Goal: Task Accomplishment & Management: Complete application form

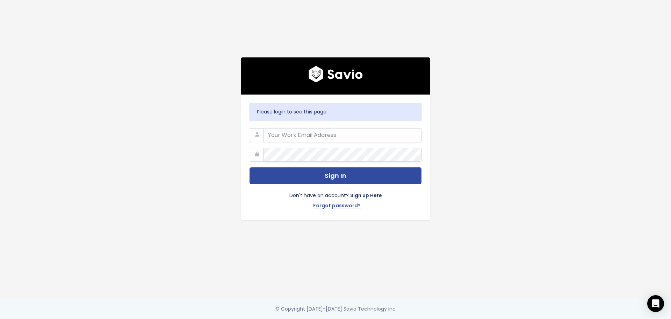
click at [363, 192] on link "Sign up Here" at bounding box center [366, 196] width 32 height 10
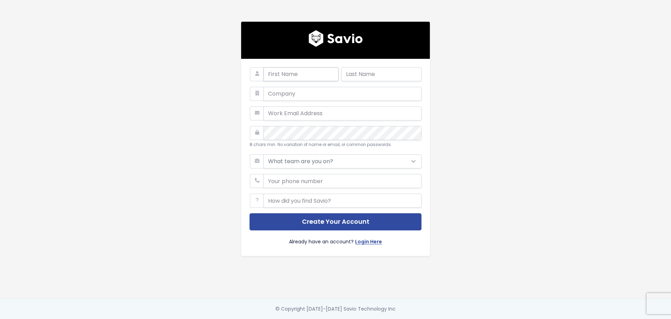
click at [291, 74] on input "text" at bounding box center [301, 74] width 75 height 14
type input "[PERSON_NAME]"
click at [353, 72] on input "text" at bounding box center [382, 74] width 80 height 14
click at [320, 94] on input "text" at bounding box center [343, 94] width 158 height 14
type input "LEC"
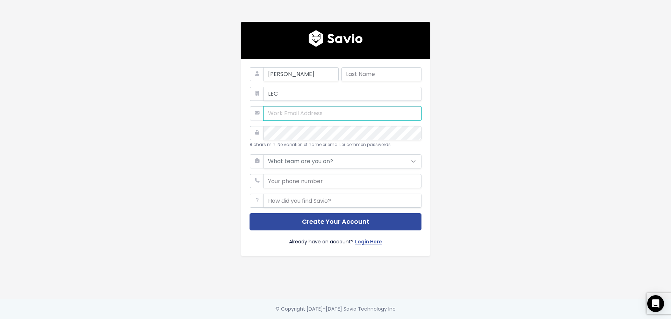
click at [294, 111] on input "email" at bounding box center [343, 113] width 158 height 14
type input "[PERSON_NAME][EMAIL_ADDRESS][PERSON_NAME][DOMAIN_NAME]"
click at [321, 159] on select "What team are you on? Support Product Sales Customer Success Marketing Other" at bounding box center [343, 161] width 158 height 14
select select "OTHER"
click at [264, 154] on select "What team are you on? Support Product Sales Customer Success Marketing Other" at bounding box center [343, 161] width 158 height 14
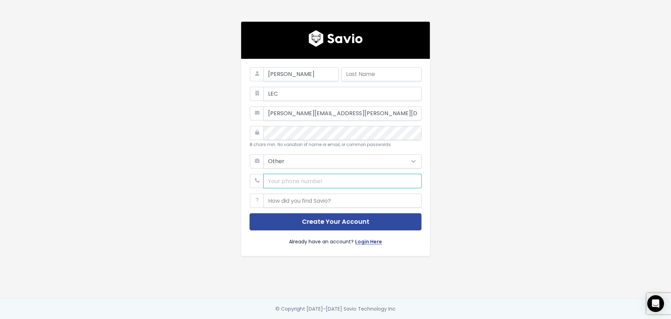
click at [183, 181] on div "Harry LEC harry.keefe@leadedge.com 8 chars min. No variation of name or email, …" at bounding box center [335, 149] width 399 height 298
click at [286, 178] on input "phone" at bounding box center [343, 181] width 158 height 14
type input "5087692035"
click at [298, 200] on input "text" at bounding box center [343, 200] width 158 height 14
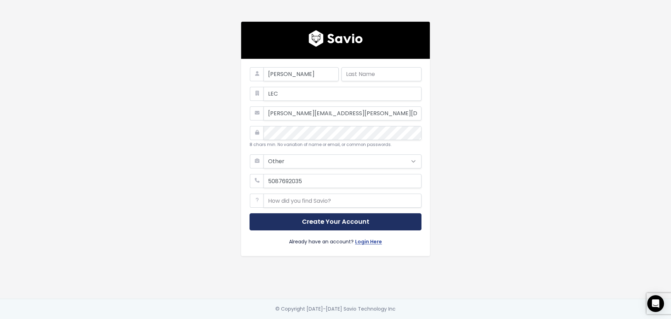
click at [317, 218] on button "Create Your Account" at bounding box center [336, 221] width 172 height 17
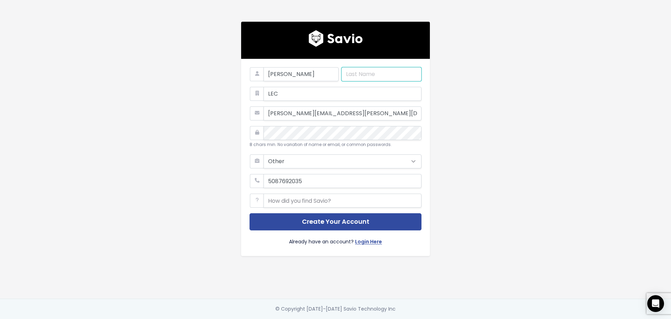
click at [352, 76] on input "text" at bounding box center [382, 74] width 80 height 14
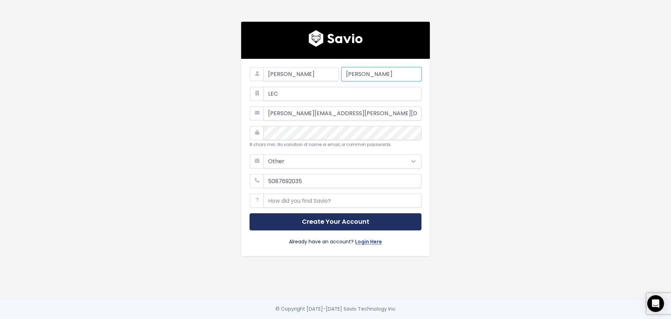
type input "Keefe"
click at [353, 217] on button "Create Your Account" at bounding box center [336, 221] width 172 height 17
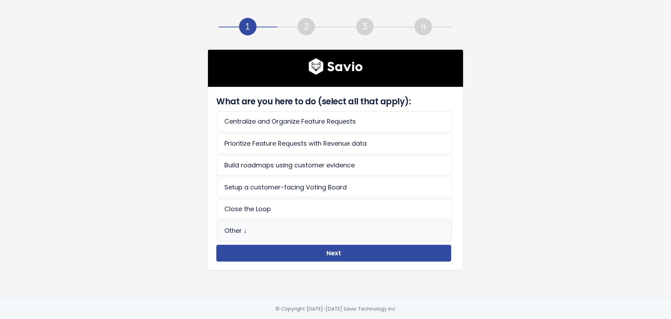
click at [260, 230] on li "Other ↓" at bounding box center [334, 230] width 235 height 20
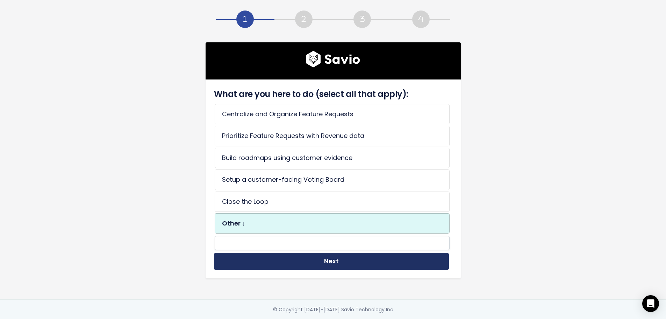
click at [282, 256] on button "Next" at bounding box center [331, 261] width 235 height 17
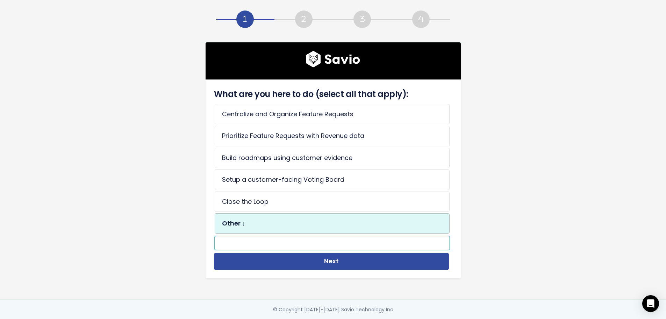
click at [272, 247] on input "text" at bounding box center [332, 243] width 235 height 14
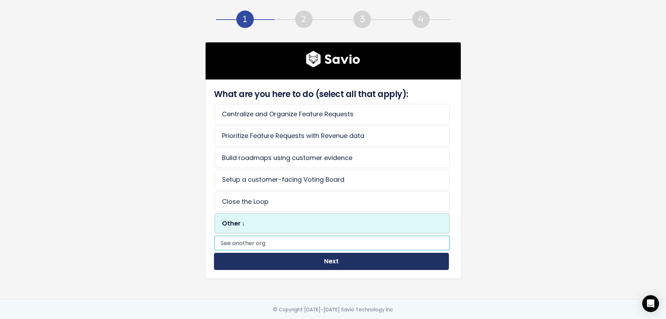
type input "See another org"
click at [304, 264] on button "Next" at bounding box center [331, 261] width 235 height 17
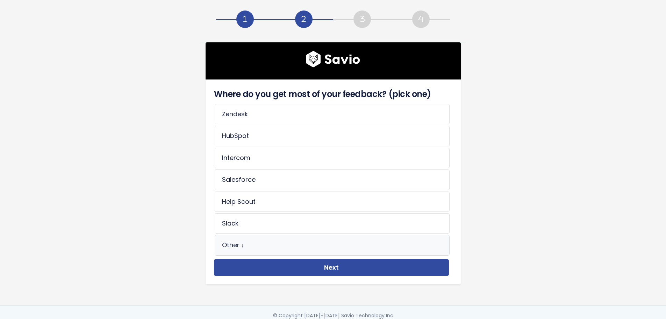
click at [264, 247] on li "Other ↓" at bounding box center [332, 245] width 235 height 20
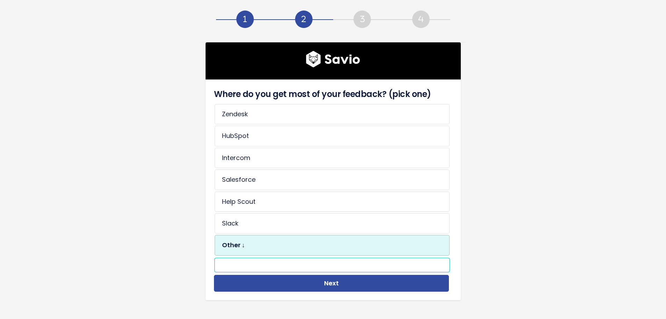
click at [271, 263] on input "text" at bounding box center [332, 265] width 235 height 14
paste input "See another org"
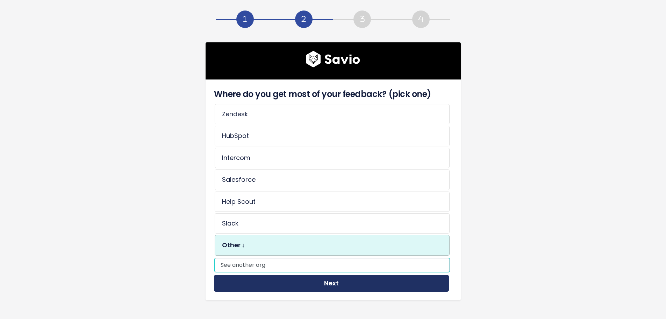
type input "See another org"
click at [282, 278] on button "Next" at bounding box center [331, 283] width 235 height 17
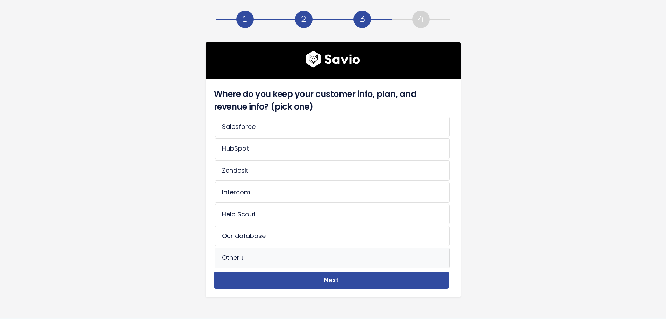
click at [261, 258] on li "Other ↓" at bounding box center [332, 257] width 235 height 20
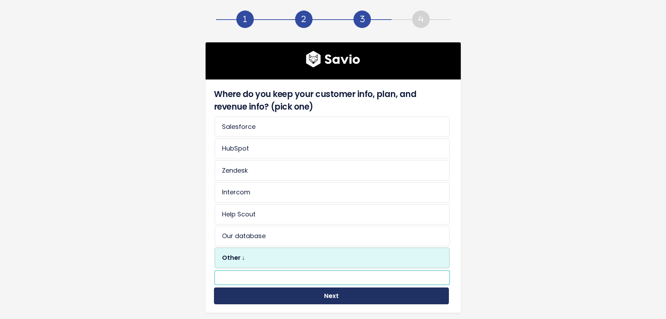
paste input "See another org"
type input "See another org"
click at [273, 291] on button "Next" at bounding box center [331, 295] width 235 height 17
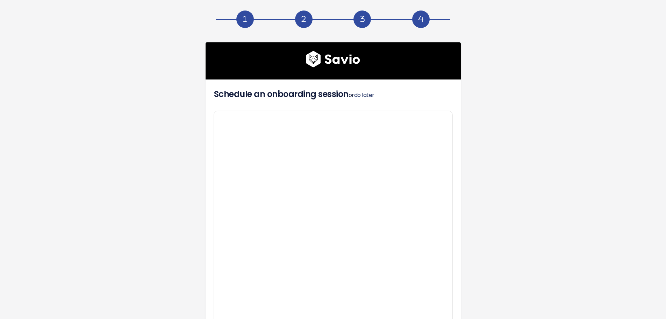
click at [360, 94] on link "do later" at bounding box center [364, 95] width 20 height 8
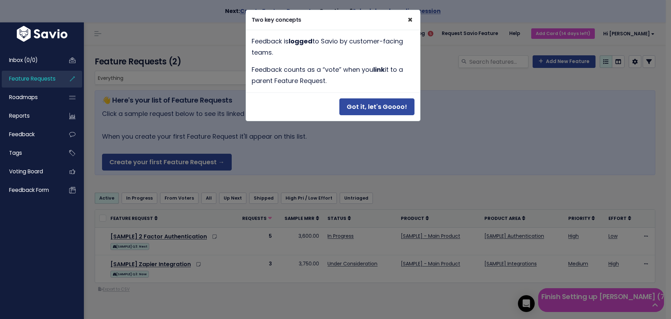
click at [410, 20] on span "×" at bounding box center [410, 20] width 5 height 12
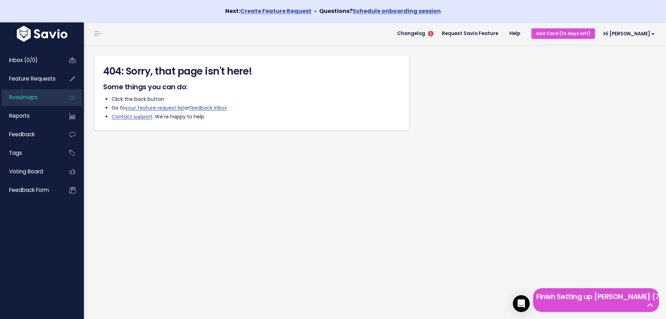
click at [486, 81] on div "404: Sorry, that page isn't here! Some things you can do: Click the back button…" at bounding box center [377, 92] width 567 height 75
click at [425, 36] on span "Changelog" at bounding box center [411, 33] width 28 height 5
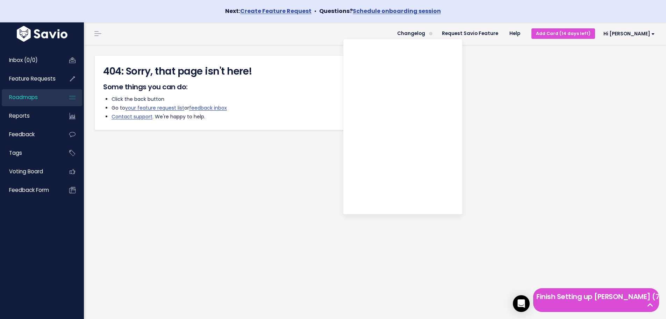
click at [500, 71] on div "404: Sorry, that page isn't here! Some things you can do: Click the back button…" at bounding box center [377, 92] width 567 height 75
